Goal: Information Seeking & Learning: Find specific fact

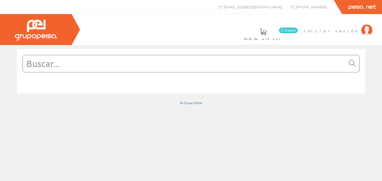
click at [346, 29] on span "Iniciar sesión" at bounding box center [331, 31] width 55 height 6
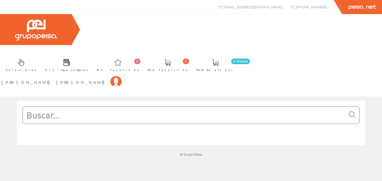
click at [42, 106] on input "text" at bounding box center [184, 114] width 323 height 17
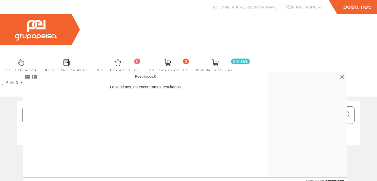
type input "60222400"
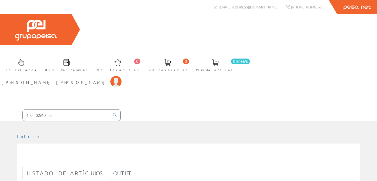
drag, startPoint x: 51, startPoint y: 63, endPoint x: 3, endPoint y: 56, distance: 49.2
click at [23, 109] on input "60222400" at bounding box center [66, 114] width 87 height 11
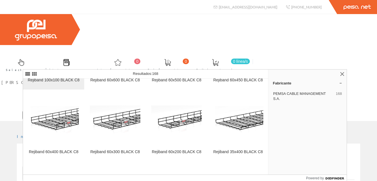
scroll to position [674, 0]
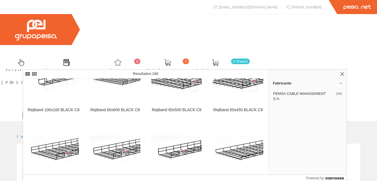
click at [50, 109] on input "REJIBAN" at bounding box center [66, 114] width 87 height 11
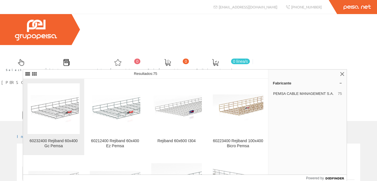
type input "REJIBAN 60X4"
click at [55, 104] on img at bounding box center [53, 108] width 51 height 51
